Goal: Find contact information: Find contact information

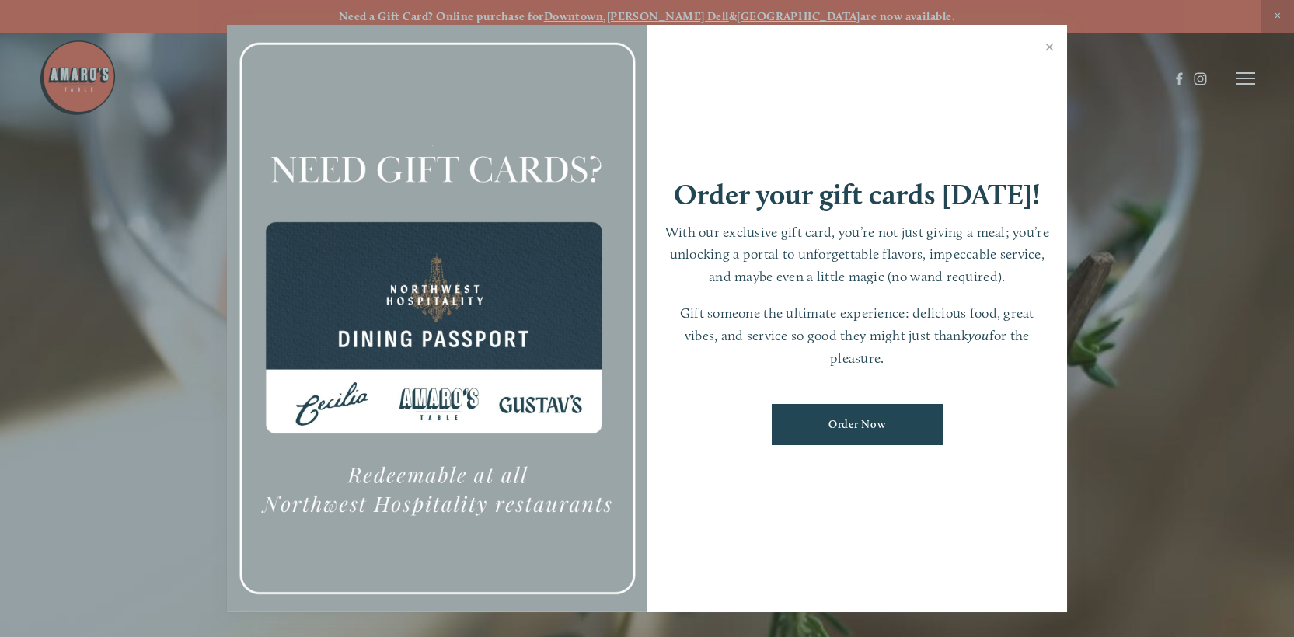
click at [1252, 86] on div at bounding box center [647, 318] width 1294 height 637
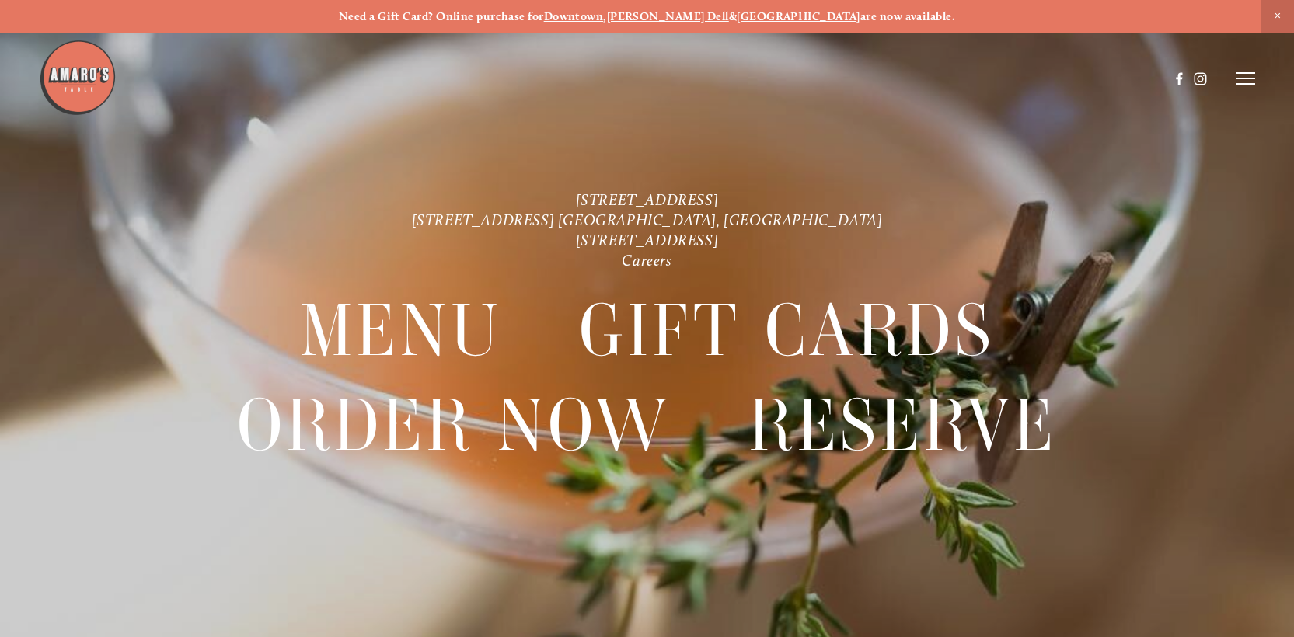
click at [1245, 81] on icon at bounding box center [1246, 79] width 19 height 14
click at [1138, 81] on span "Reserve" at bounding box center [1147, 78] width 36 height 13
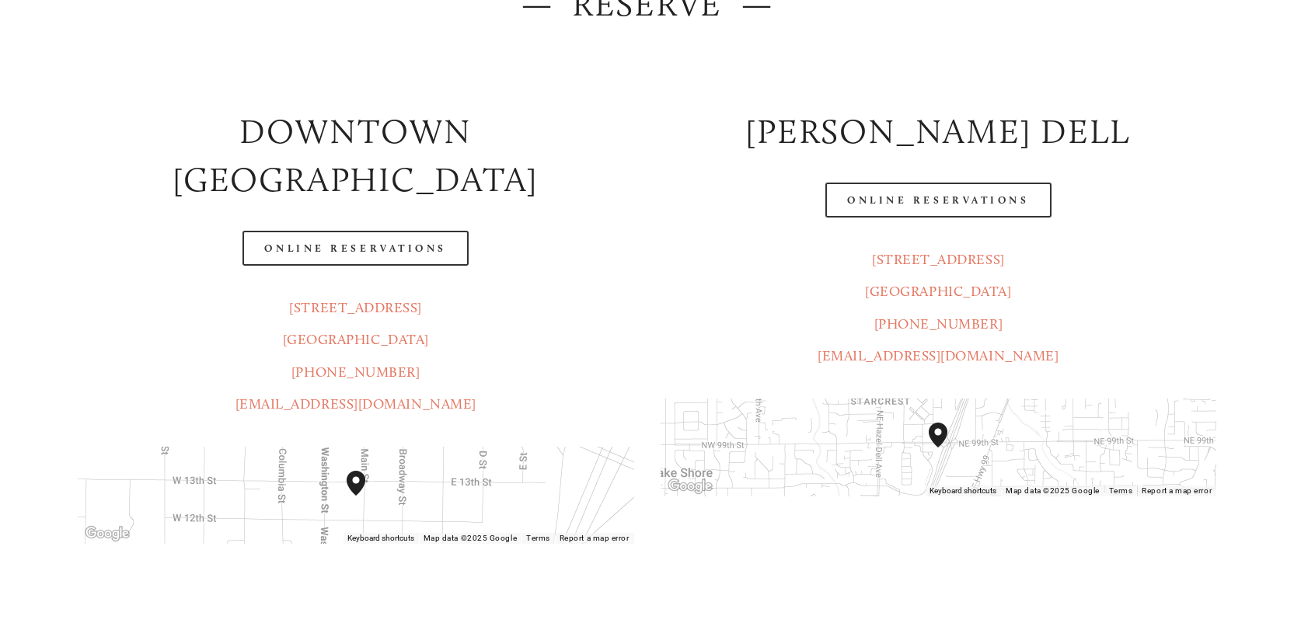
scroll to position [280, 0]
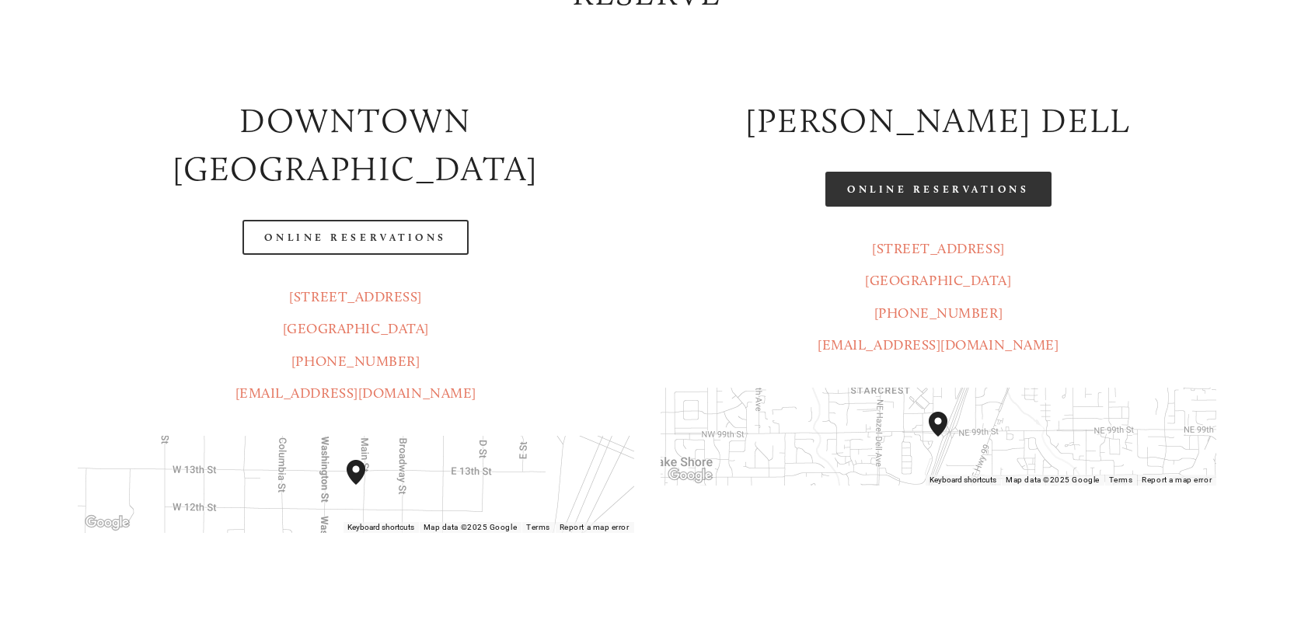
click at [1007, 182] on link "Online Reservations" at bounding box center [938, 189] width 225 height 35
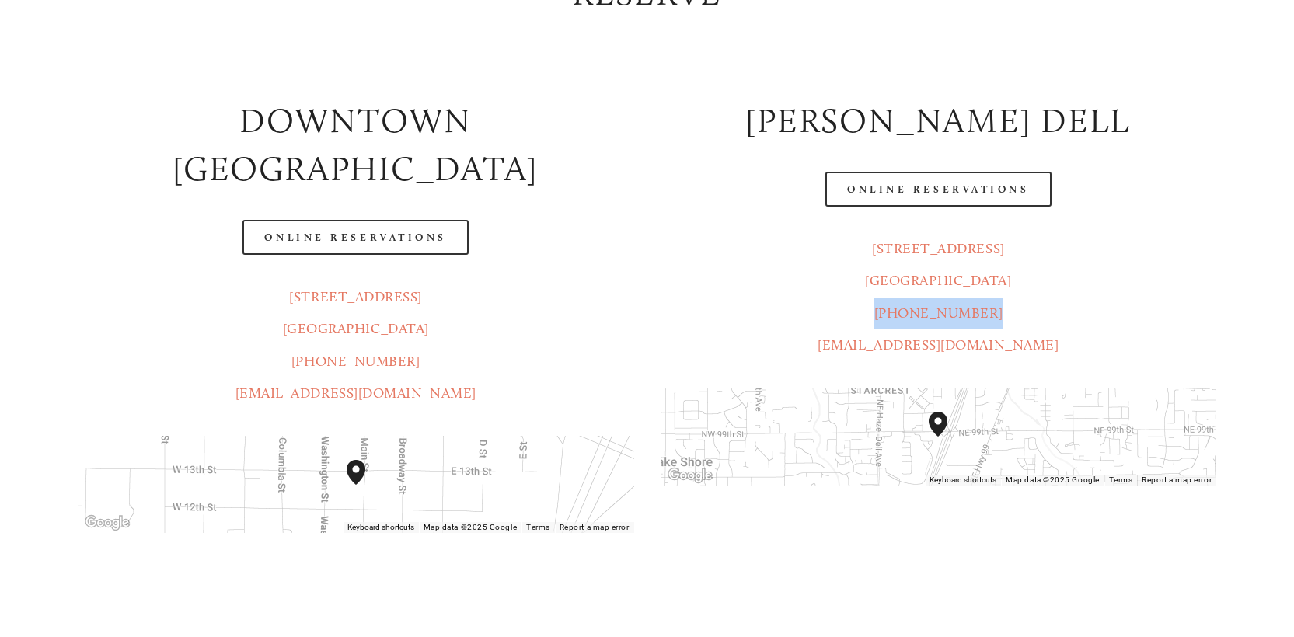
drag, startPoint x: 887, startPoint y: 316, endPoint x: 989, endPoint y: 327, distance: 102.4
click at [989, 327] on p "[STREET_ADDRESS] [GEOGRAPHIC_DATA] (360) 718-7046 [EMAIL_ADDRESS][DOMAIN_NAME]" at bounding box center [939, 297] width 557 height 129
click at [966, 322] on link "[PHONE_NUMBER]" at bounding box center [939, 313] width 129 height 17
copy link "[PHONE_NUMBER]"
click at [949, 347] on link "[EMAIL_ADDRESS][DOMAIN_NAME]" at bounding box center [938, 345] width 241 height 17
